Goal: Task Accomplishment & Management: Complete application form

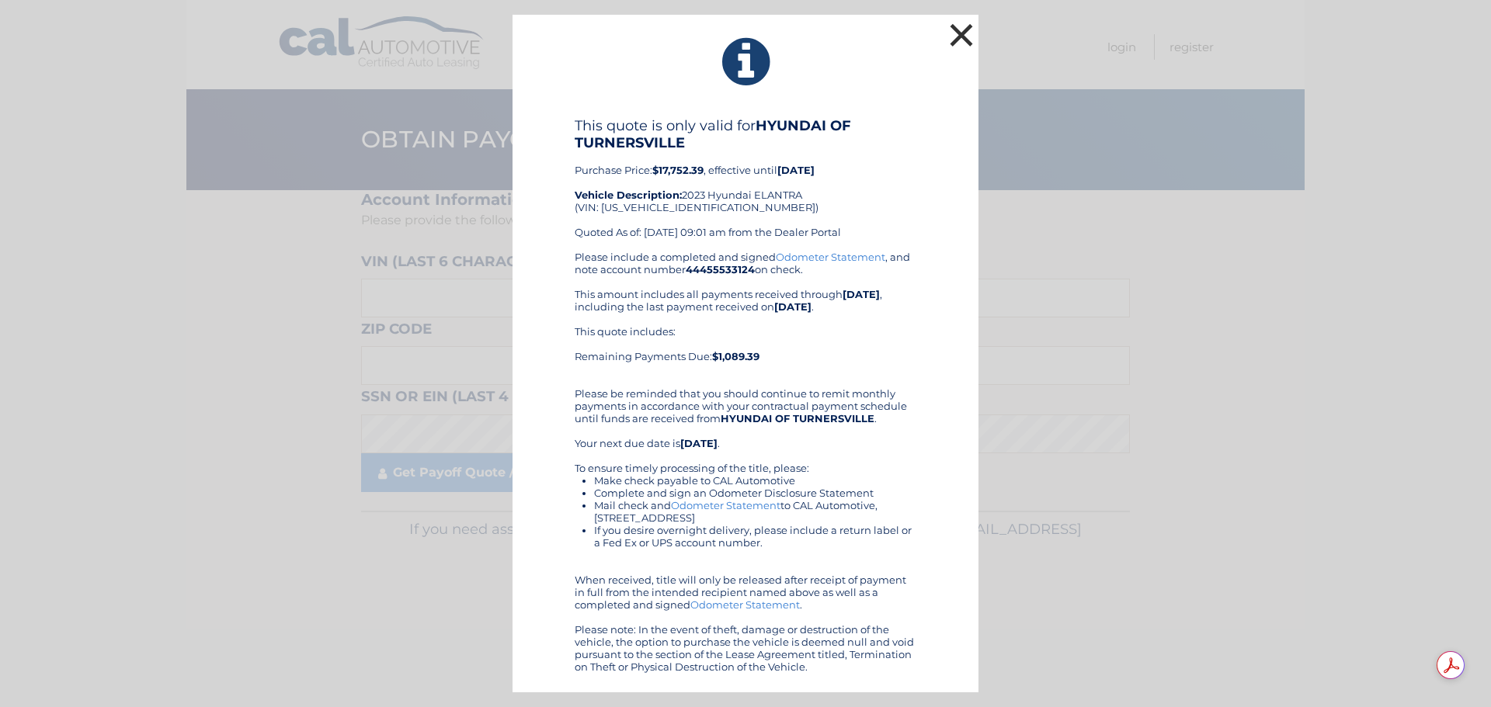
click at [960, 37] on button "×" at bounding box center [961, 34] width 31 height 31
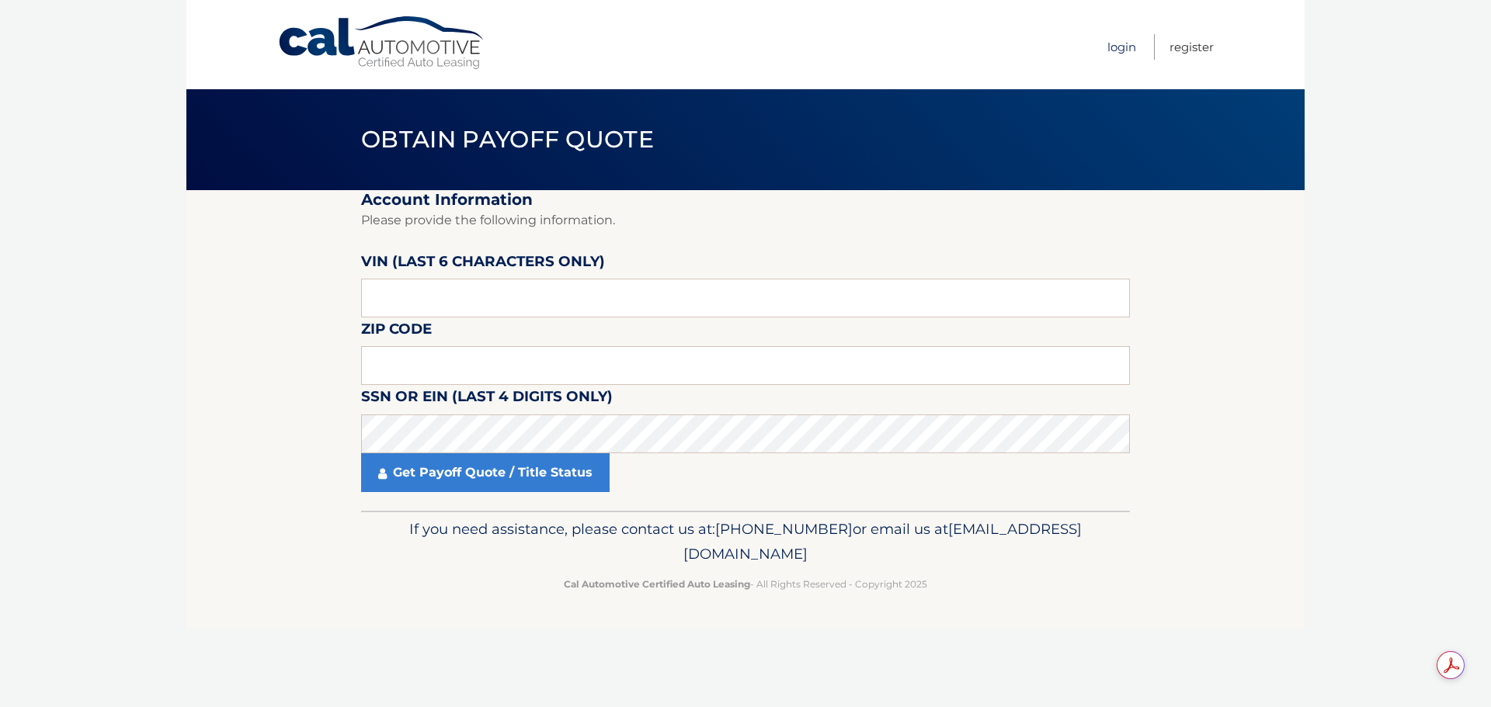
click at [1121, 50] on link "Login" at bounding box center [1121, 47] width 29 height 26
click at [485, 293] on input "text" at bounding box center [745, 298] width 769 height 39
type input "359632"
click at [474, 358] on input "text" at bounding box center [745, 365] width 769 height 39
type input "08028"
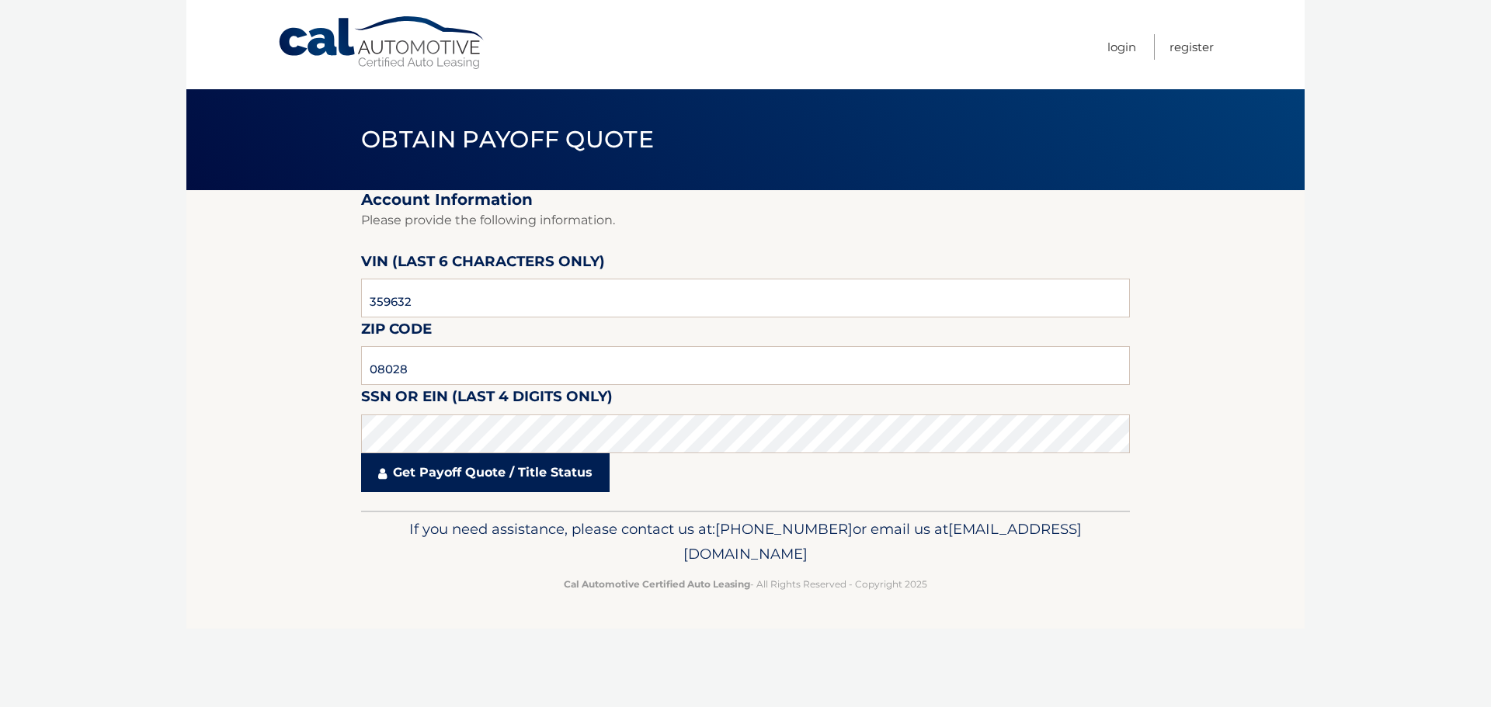
click at [469, 463] on link "Get Payoff Quote / Title Status" at bounding box center [485, 472] width 248 height 39
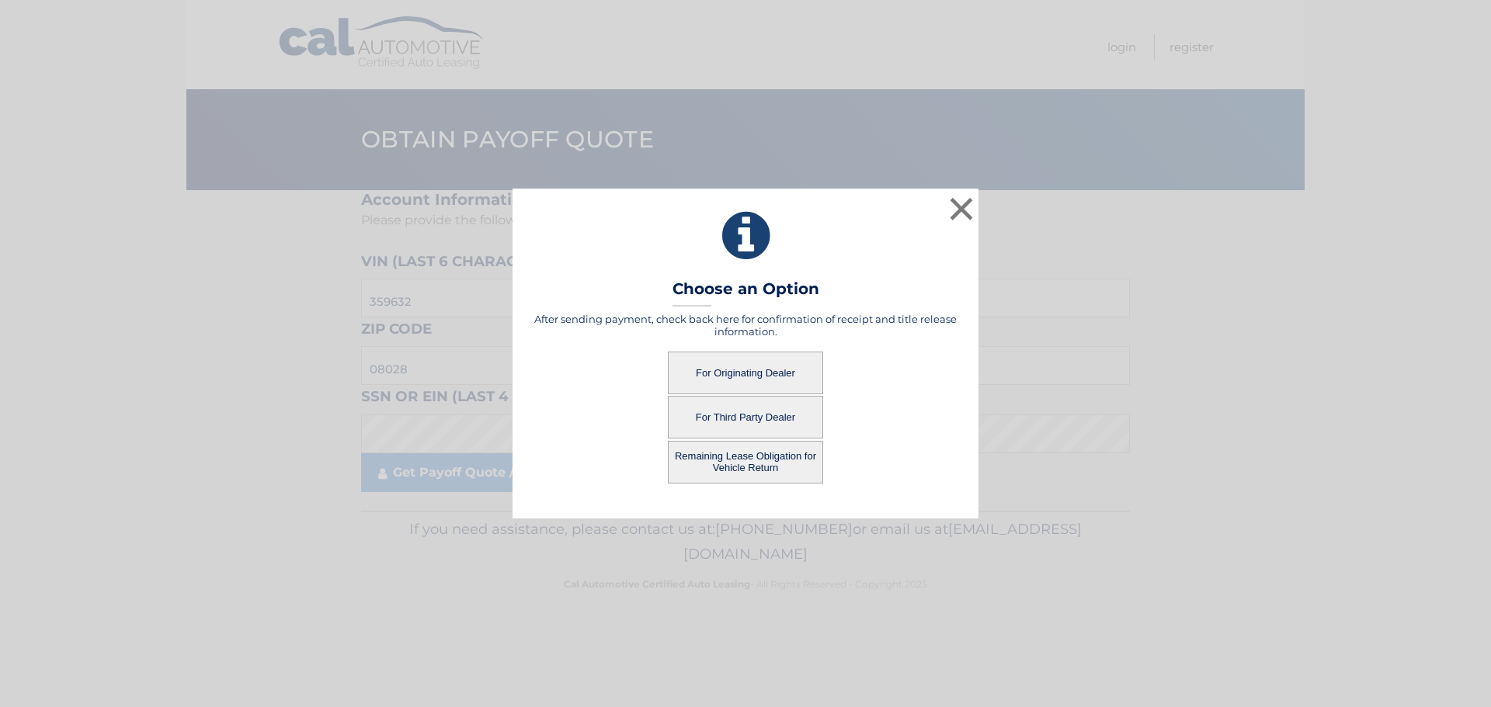
click at [739, 374] on button "For Originating Dealer" at bounding box center [745, 373] width 155 height 43
click at [761, 373] on button "For Originating Dealer" at bounding box center [745, 373] width 155 height 43
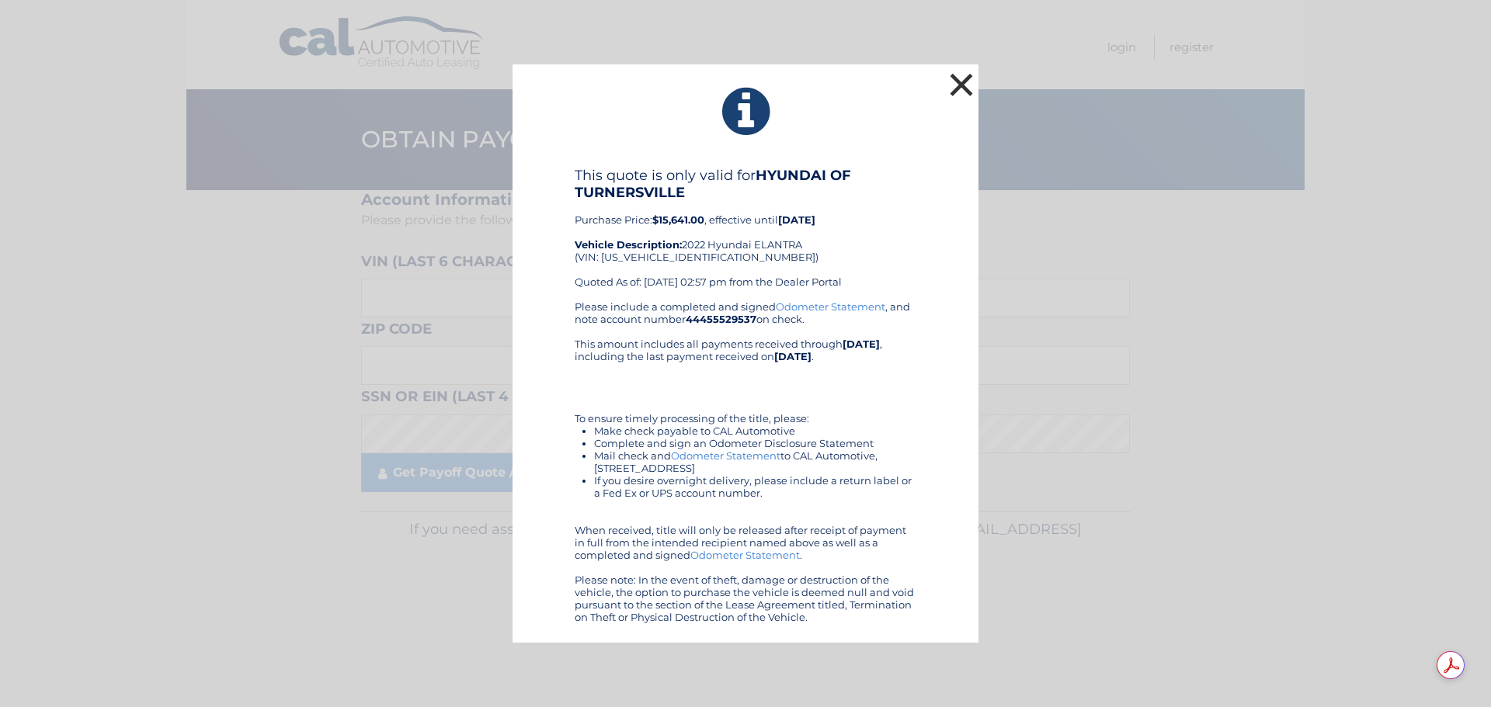
click at [963, 83] on button "×" at bounding box center [961, 84] width 31 height 31
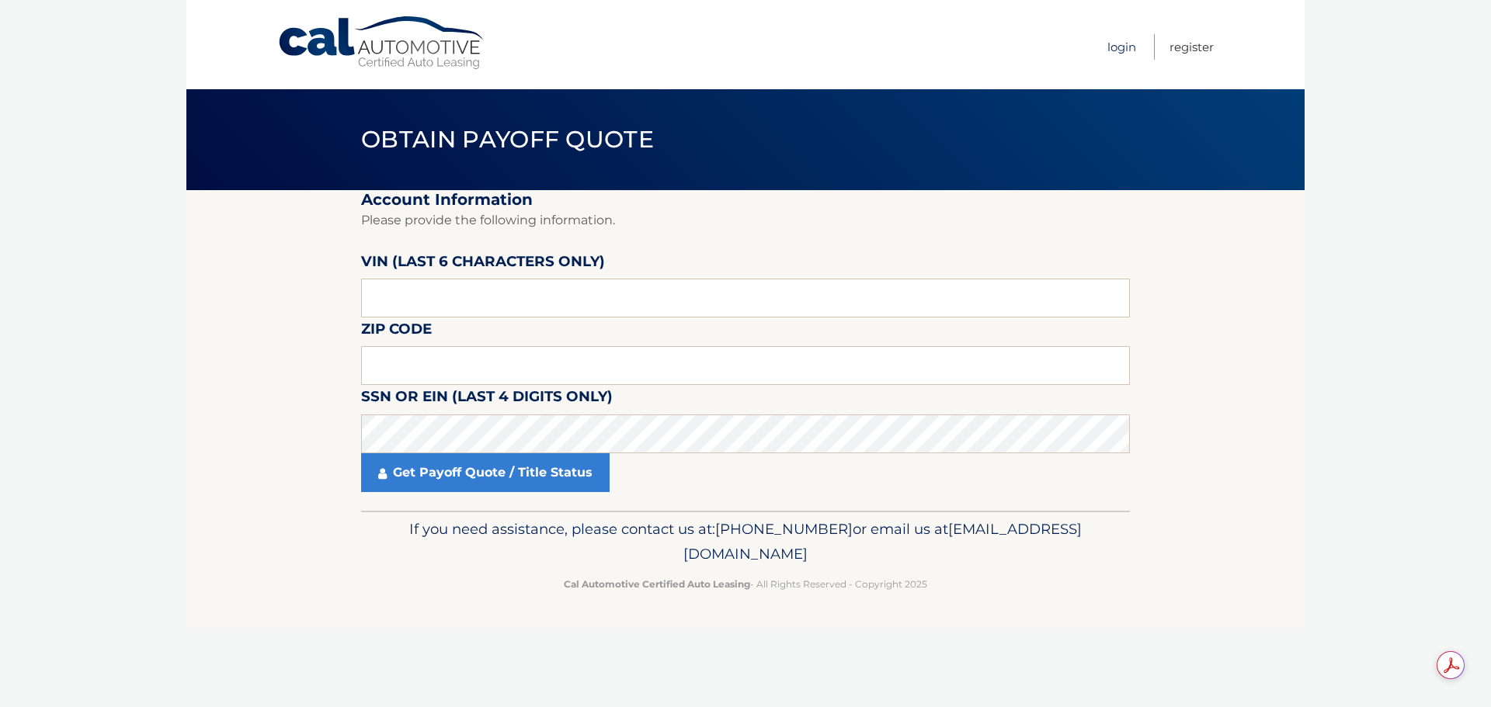
click at [1128, 47] on link "Login" at bounding box center [1121, 47] width 29 height 26
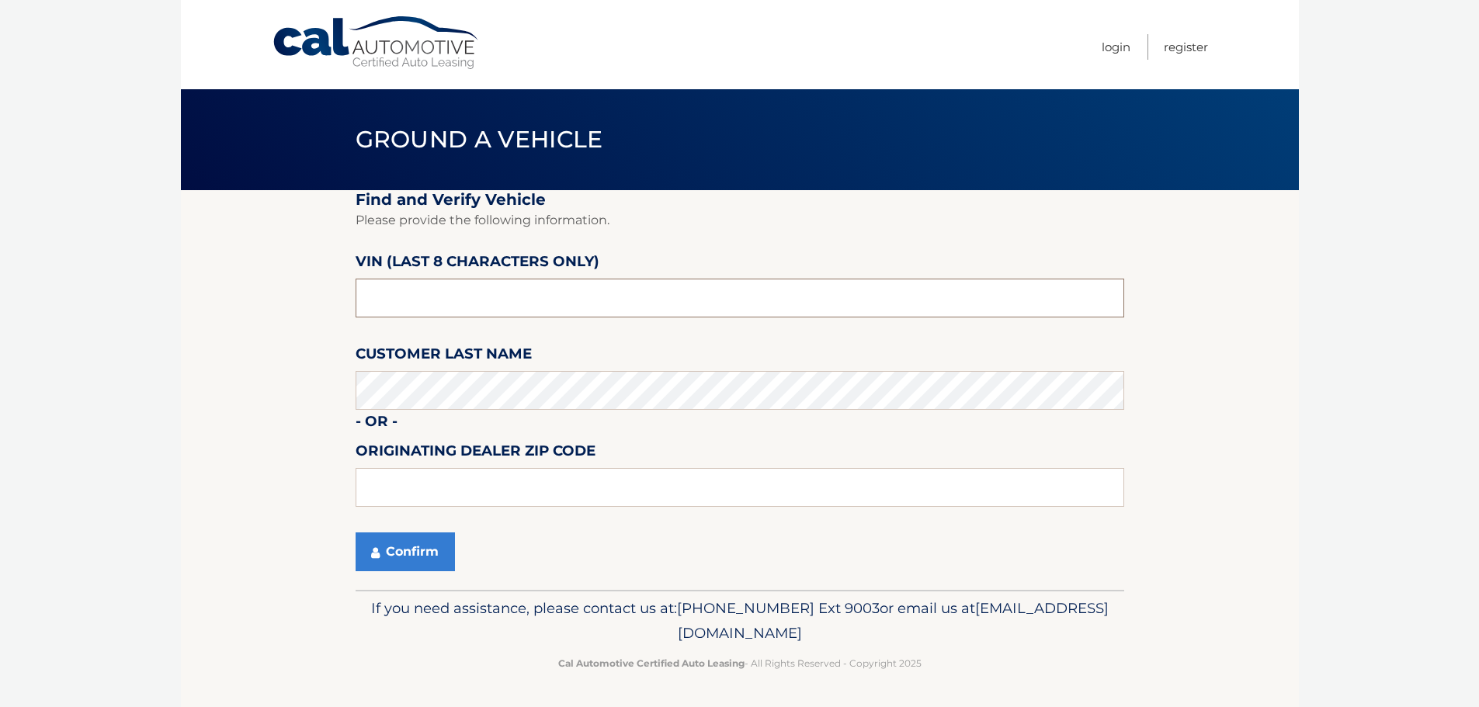
click at [448, 295] on input "text" at bounding box center [740, 298] width 769 height 39
type input "NU359632"
click at [401, 493] on input "text" at bounding box center [740, 487] width 769 height 39
click at [386, 550] on button "Confirm" at bounding box center [405, 552] width 99 height 39
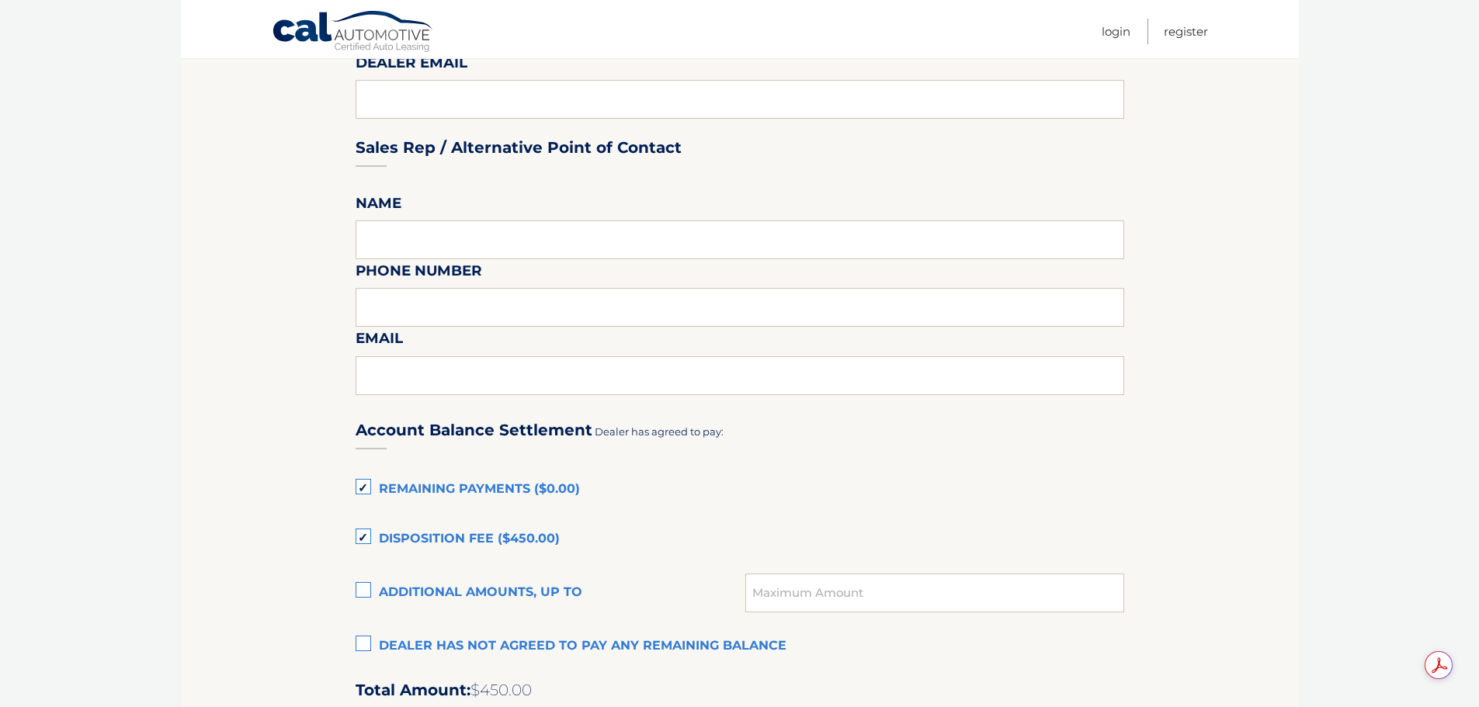
scroll to position [854, 0]
